Goal: Task Accomplishment & Management: Manage account settings

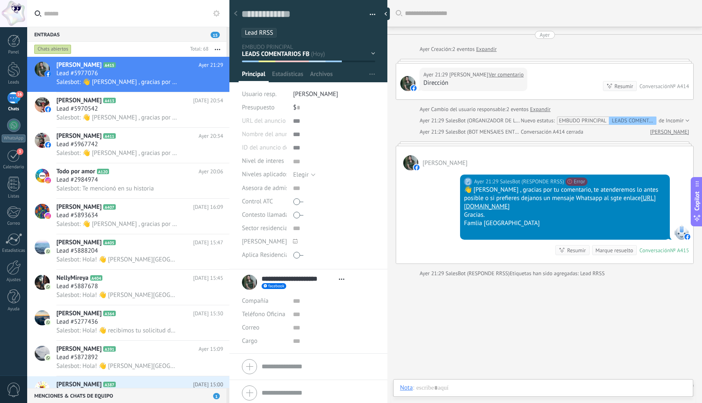
click at [308, 173] on div "Elegir" at bounding box center [300, 175] width 15 height 6
click at [333, 151] on div at bounding box center [334, 147] width 82 height 13
click at [295, 120] on div "Pasar Copiar" at bounding box center [334, 120] width 82 height 13
click at [293, 136] on div at bounding box center [334, 134] width 82 height 13
click at [295, 193] on input "text" at bounding box center [334, 188] width 82 height 13
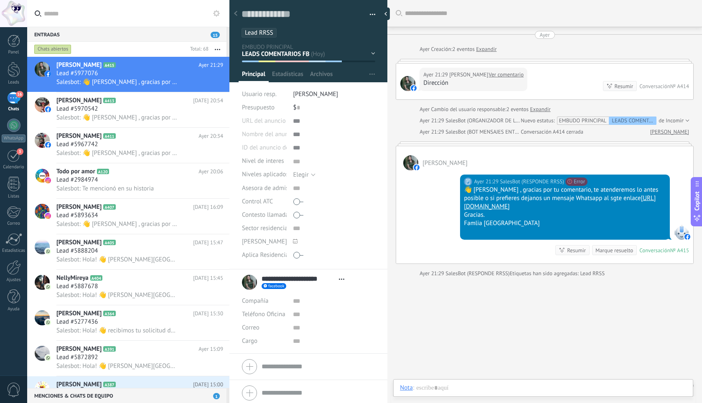
click at [264, 189] on span "Asesora de admisiones" at bounding box center [272, 188] width 61 height 6
click at [315, 95] on span "[PERSON_NAME]" at bounding box center [315, 94] width 45 height 8
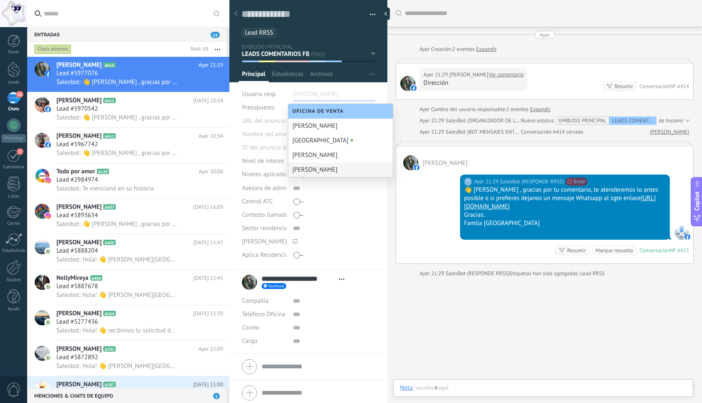
click at [400, 327] on div "Buscar Carga más [DATE] [DATE] Creación: 2 eventos Expandir [DATE] 21:29 [PERSO…" at bounding box center [544, 209] width 315 height 418
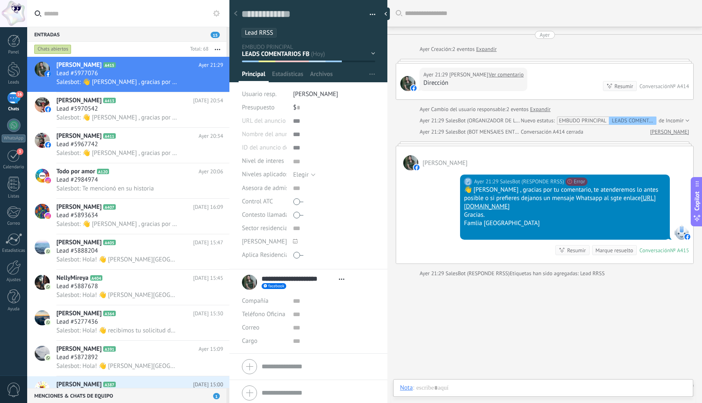
click at [311, 93] on span "[PERSON_NAME]" at bounding box center [315, 94] width 45 height 8
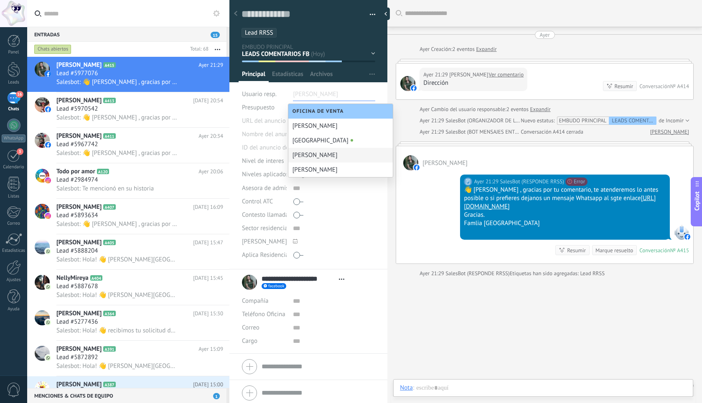
click at [405, 325] on div "Buscar Carga más [DATE] [DATE] Creación: 2 eventos Expandir [DATE] 21:29 [PERSO…" at bounding box center [544, 209] width 315 height 418
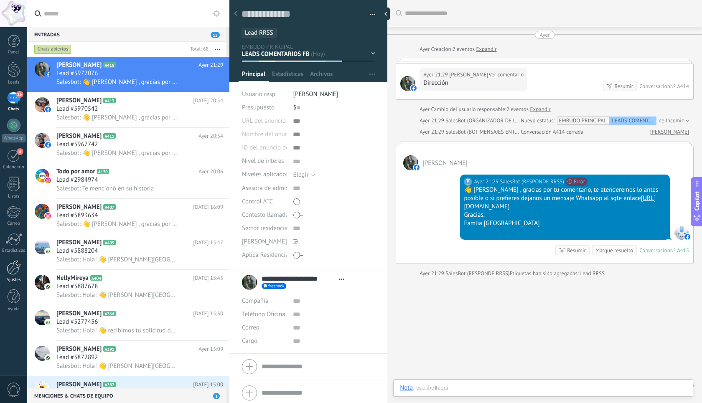
click at [13, 269] on div at bounding box center [14, 267] width 14 height 15
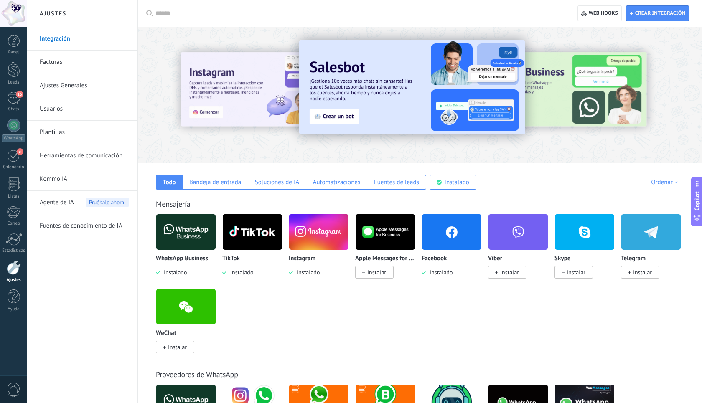
click at [66, 110] on link "Usuarios" at bounding box center [84, 108] width 89 height 23
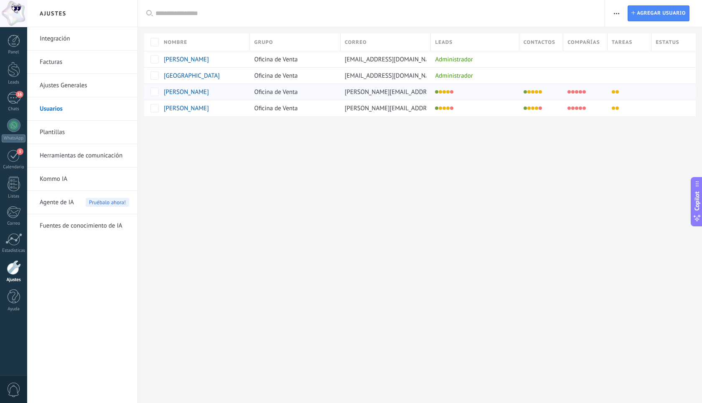
click at [201, 92] on span "[PERSON_NAME]" at bounding box center [186, 92] width 45 height 8
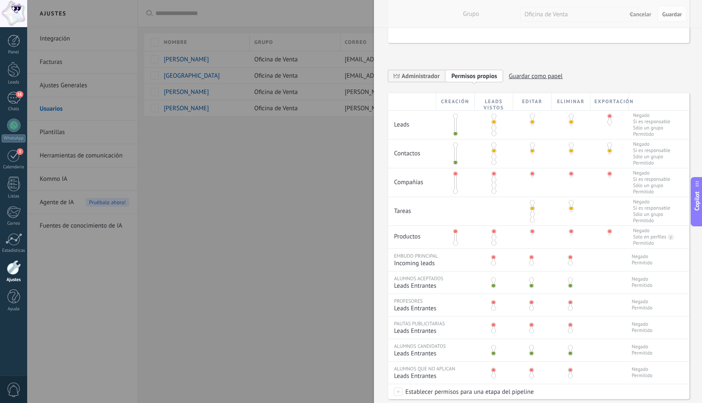
scroll to position [110, 0]
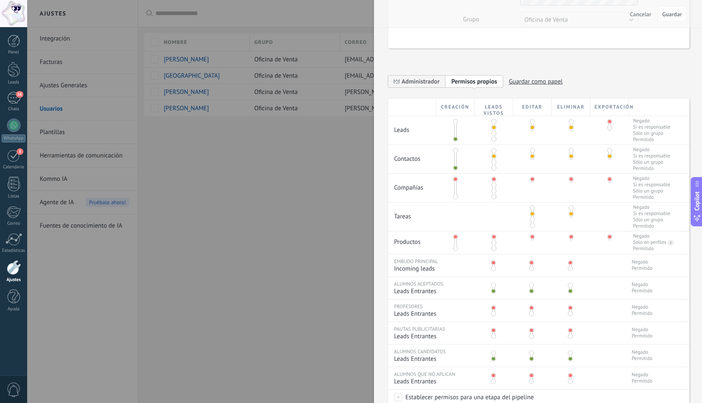
click at [570, 122] on span at bounding box center [571, 121] width 5 height 5
click at [569, 127] on span at bounding box center [571, 127] width 5 height 5
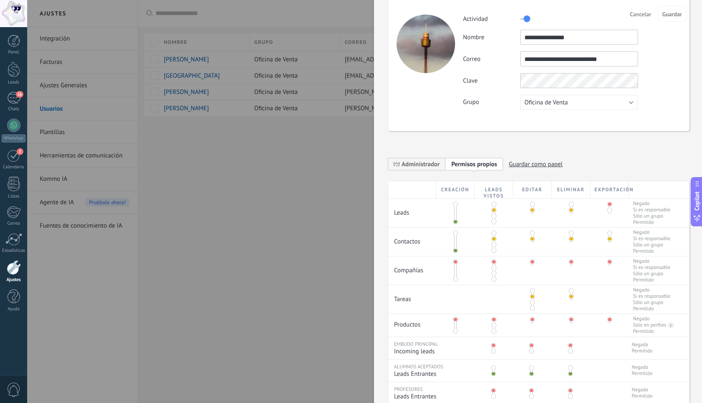
scroll to position [0, 0]
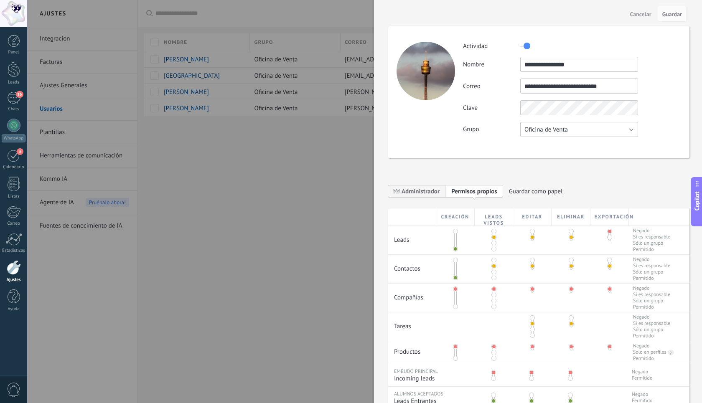
click at [549, 133] on span "Oficina de Venta" at bounding box center [545, 130] width 43 height 8
click at [293, 284] on div at bounding box center [351, 201] width 702 height 403
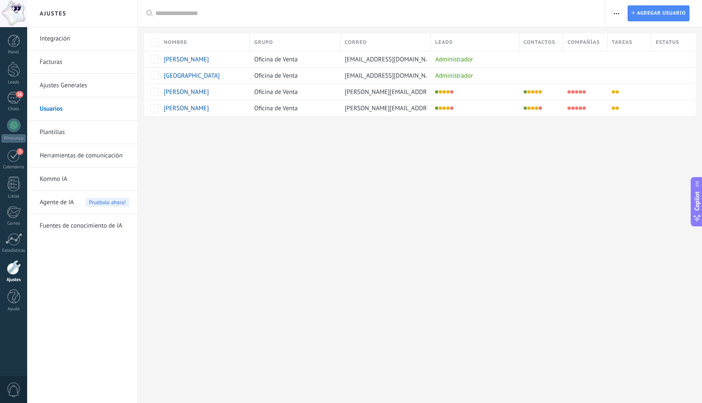
click at [352, 196] on div "Ajustes Integración Facturas Ajustes Generales Usuarios Plantillas Herramientas…" at bounding box center [364, 201] width 675 height 403
